Goal: Task Accomplishment & Management: Manage account settings

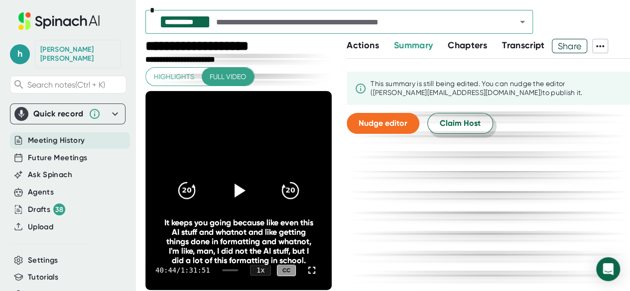
click at [436, 123] on button "Claim Host" at bounding box center [460, 123] width 66 height 21
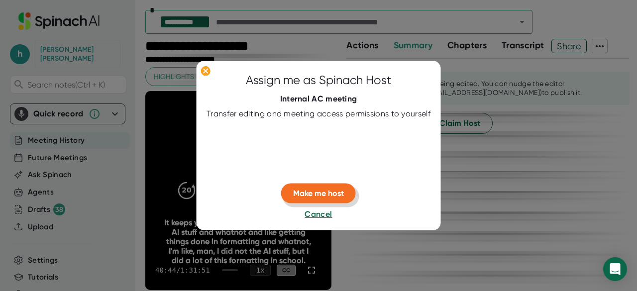
click at [310, 189] on span "Make me host" at bounding box center [318, 193] width 51 height 9
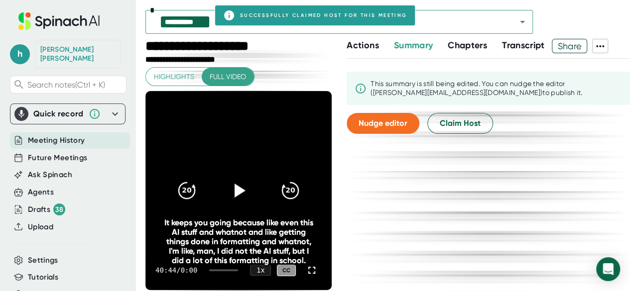
click at [366, 40] on span "Actions" at bounding box center [363, 45] width 32 height 11
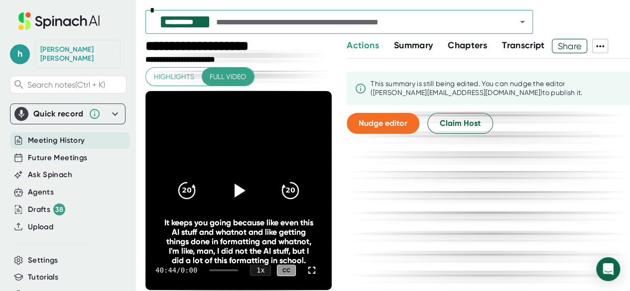
click at [361, 85] on icon at bounding box center [361, 89] width 12 height 12
click at [417, 51] on button "Summary" at bounding box center [413, 45] width 39 height 13
click at [465, 49] on span "Chapters" at bounding box center [467, 45] width 39 height 11
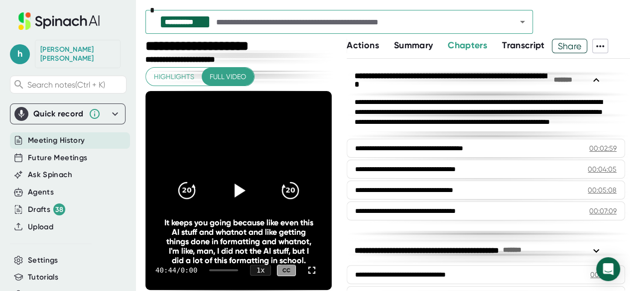
click at [508, 49] on span "Transcript" at bounding box center [523, 45] width 43 height 11
